Goal: Transaction & Acquisition: Book appointment/travel/reservation

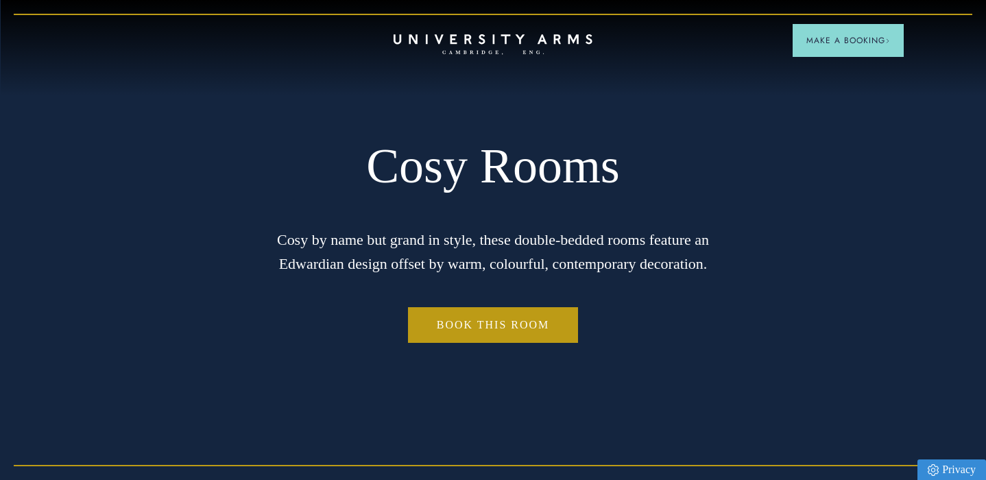
scroll to position [3, 0]
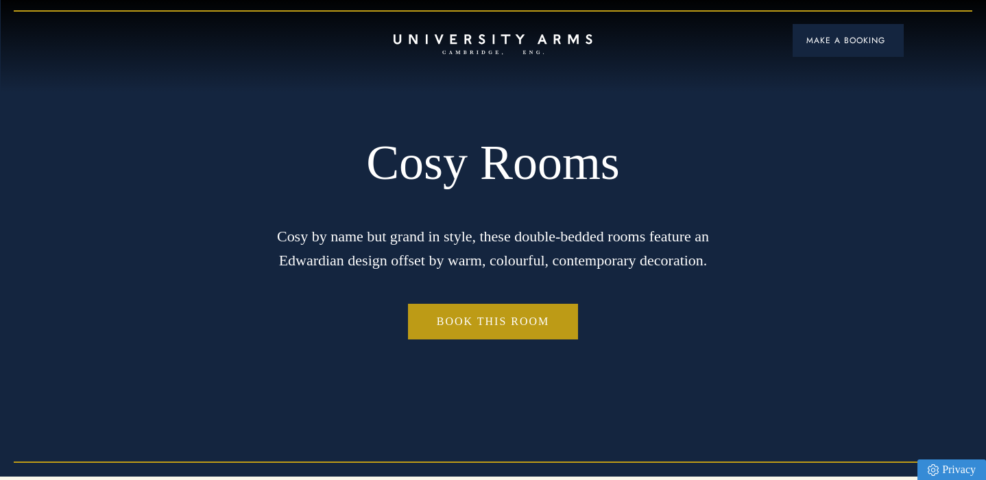
click at [826, 43] on span "Make a Booking" at bounding box center [849, 40] width 84 height 12
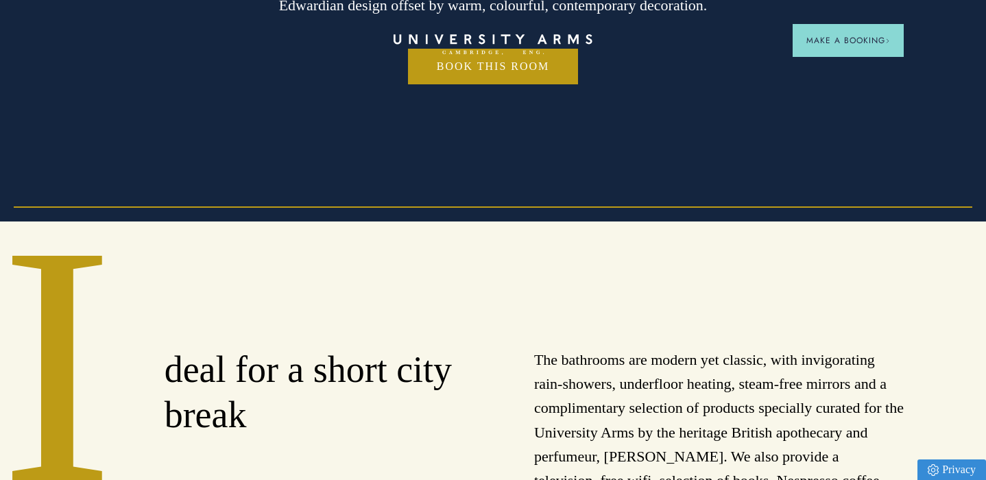
scroll to position [0, 0]
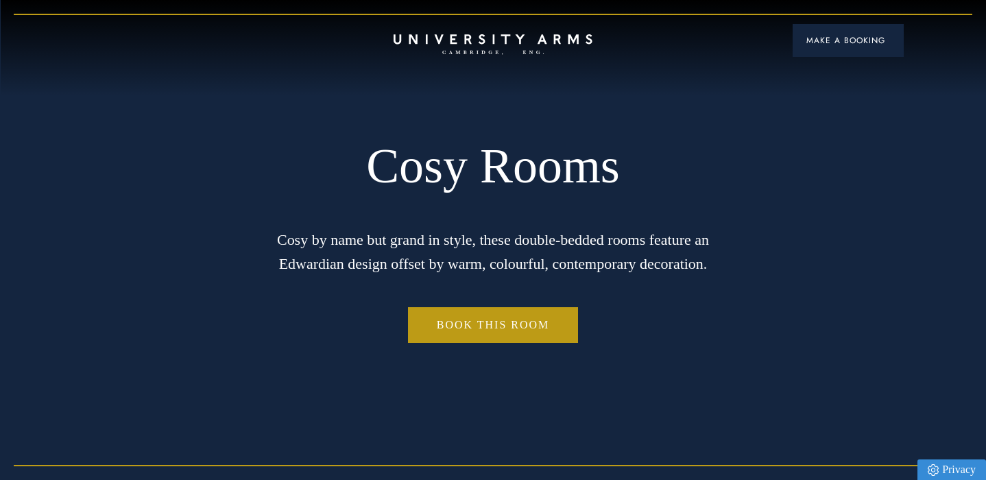
click at [828, 40] on span "Make a Booking" at bounding box center [849, 40] width 84 height 12
click at [809, 53] on button "Make a Booking" at bounding box center [848, 40] width 111 height 33
click at [837, 50] on button "Make a Booking" at bounding box center [848, 40] width 111 height 33
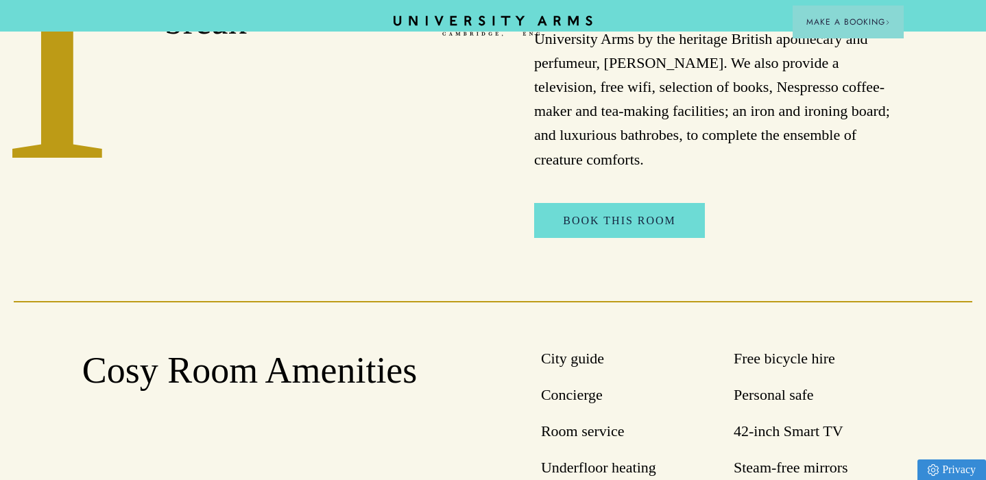
scroll to position [642, 0]
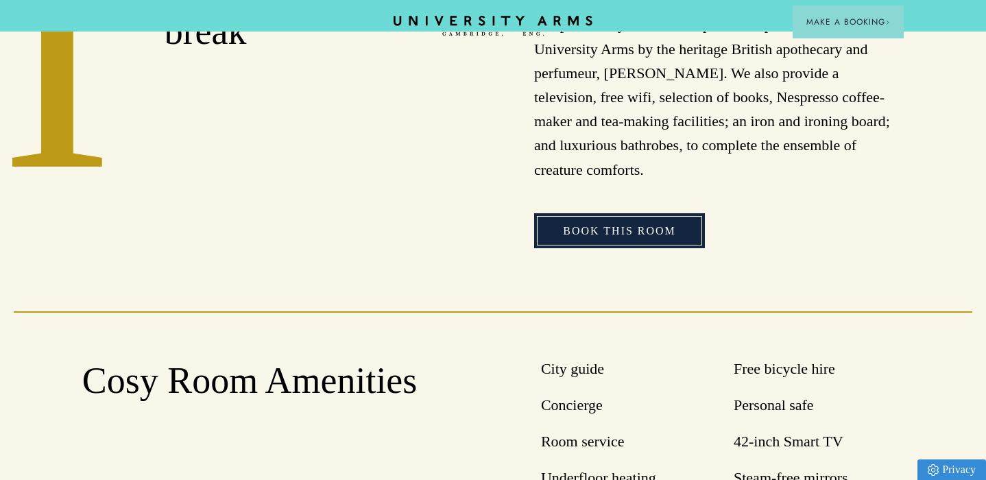
click at [666, 216] on link "Book This Room" at bounding box center [619, 231] width 170 height 36
